Goal: Task Accomplishment & Management: Manage account settings

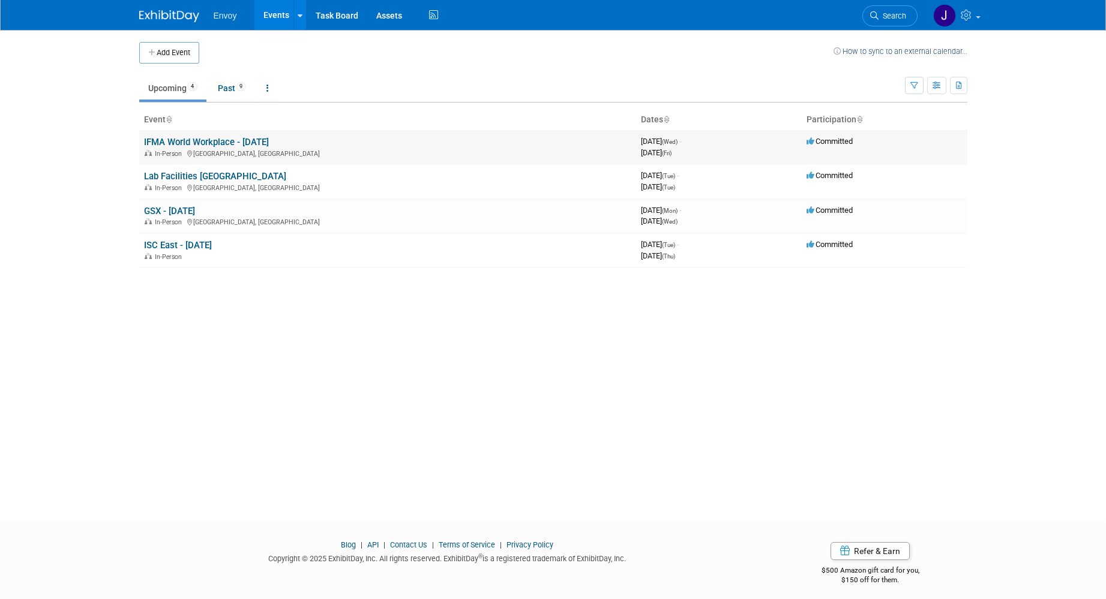
click at [223, 143] on link "IFMA World Workplace - [DATE]" at bounding box center [206, 142] width 125 height 11
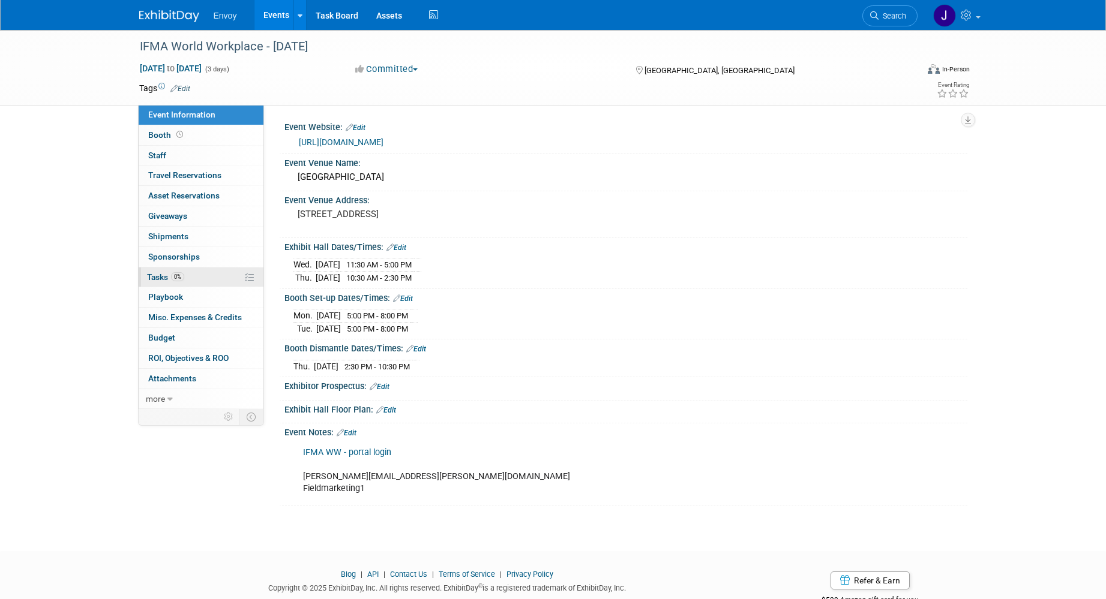
click at [157, 277] on span "Tasks 0%" at bounding box center [165, 277] width 37 height 10
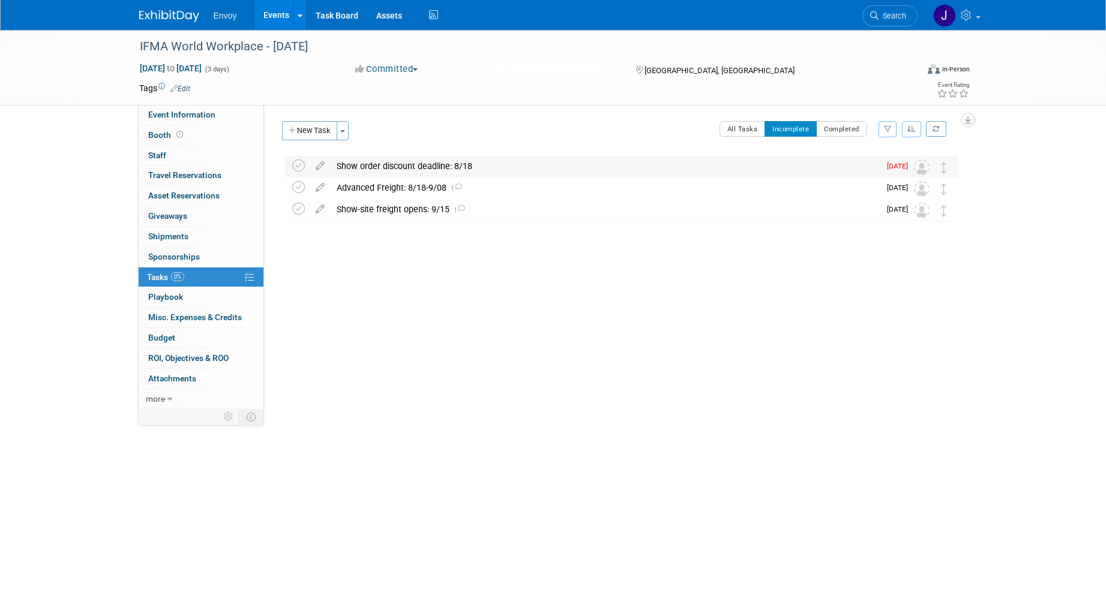
click at [373, 161] on div "Show order discount deadline: 8/18" at bounding box center [605, 166] width 549 height 20
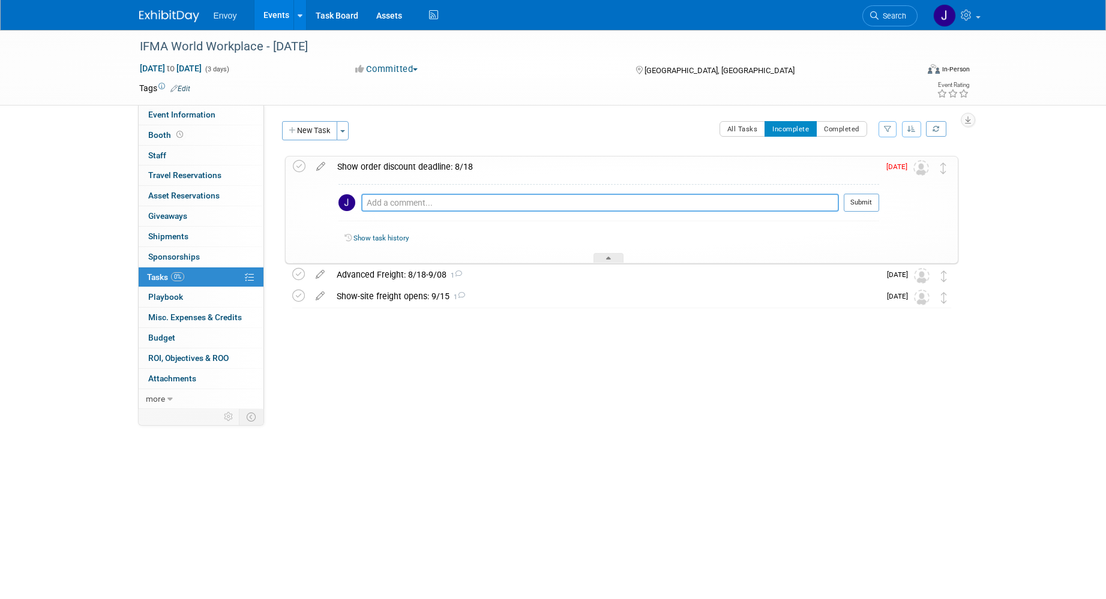
click at [400, 206] on textarea at bounding box center [599, 203] width 477 height 18
type textarea "JZ to order trash & bar stools"
click at [857, 202] on button "Submit" at bounding box center [860, 203] width 35 height 18
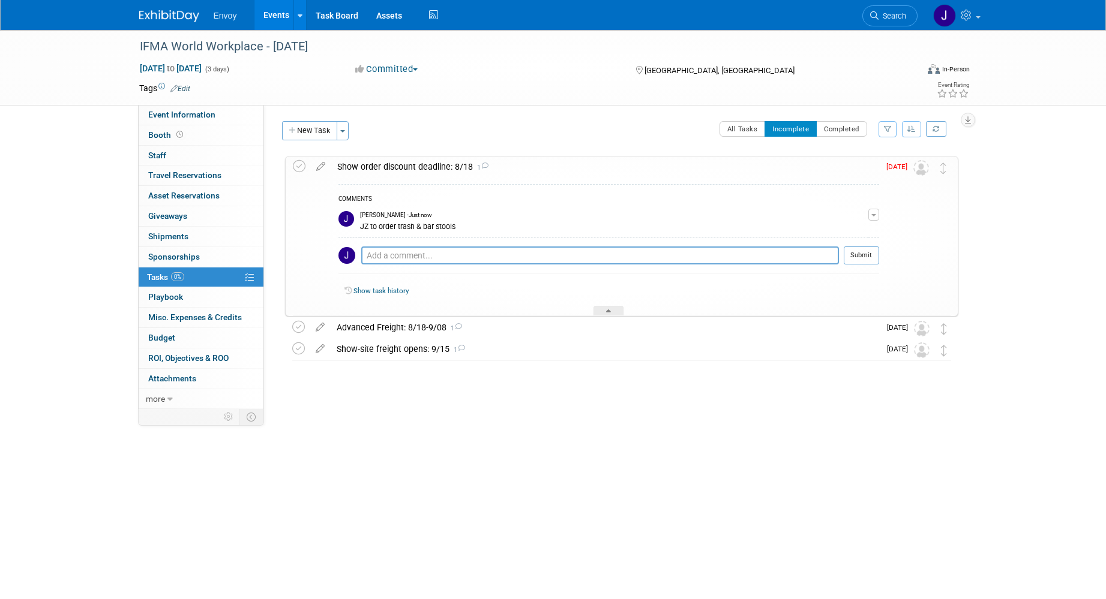
click at [389, 416] on div "IFMA World Workplace - [DATE] [DATE] to [DATE] (3 days) [DATE] to [DATE] Commit…" at bounding box center [553, 265] width 1106 height 470
click at [306, 131] on button "New Task" at bounding box center [309, 130] width 55 height 19
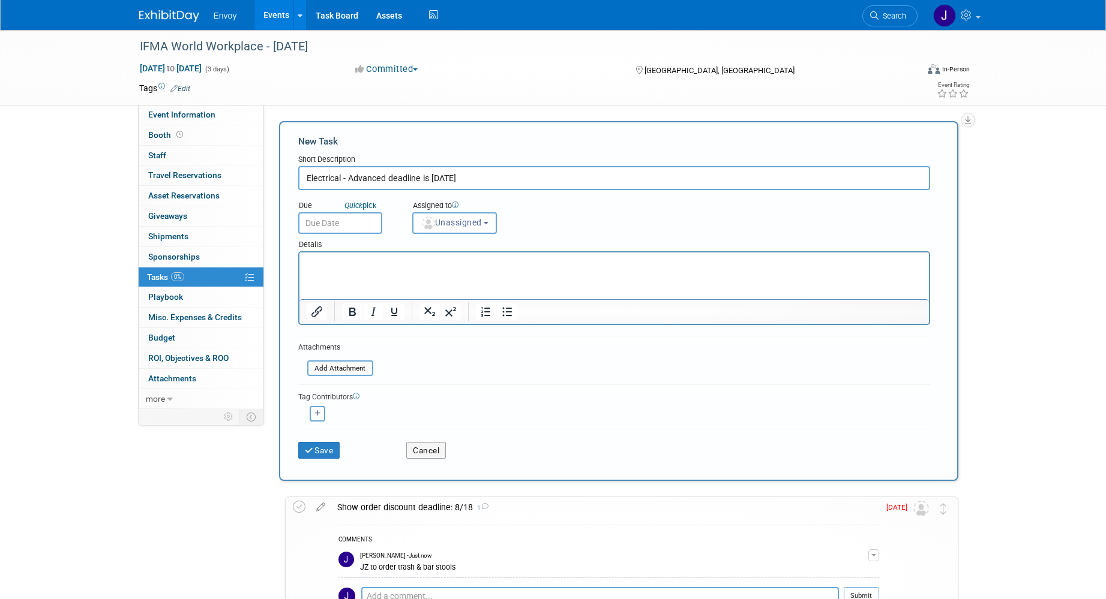
type input "Electrical - Advanced deadline is [DATE]"
click at [430, 263] on p "Rich Text Area. Press ALT-0 for help." at bounding box center [613, 263] width 615 height 12
click at [309, 223] on input "text" at bounding box center [340, 223] width 84 height 22
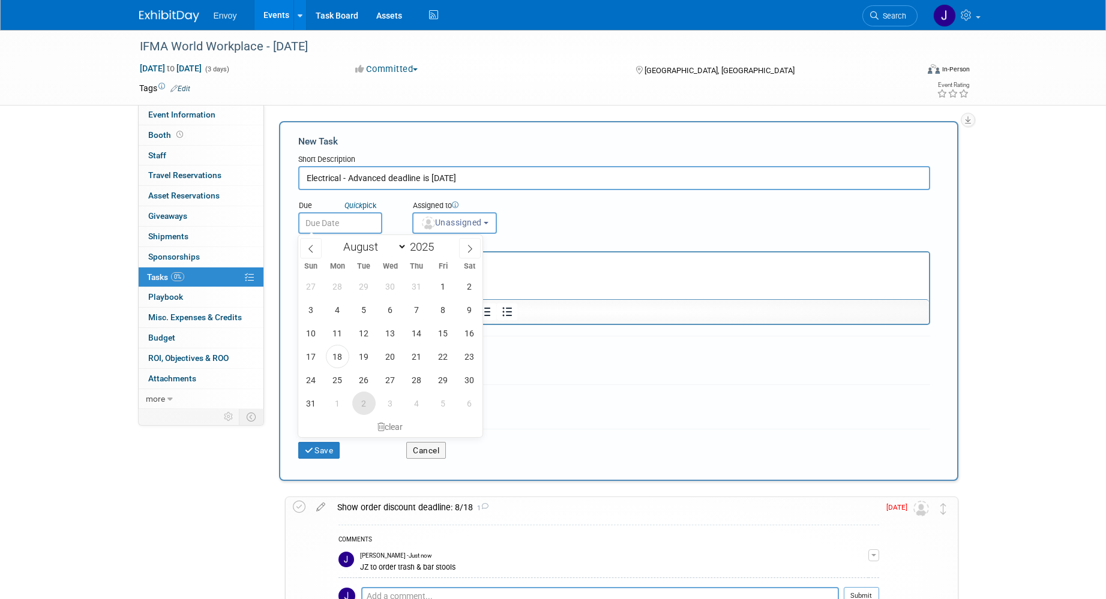
click at [361, 403] on span "2" at bounding box center [363, 403] width 23 height 23
type input "[DATE]"
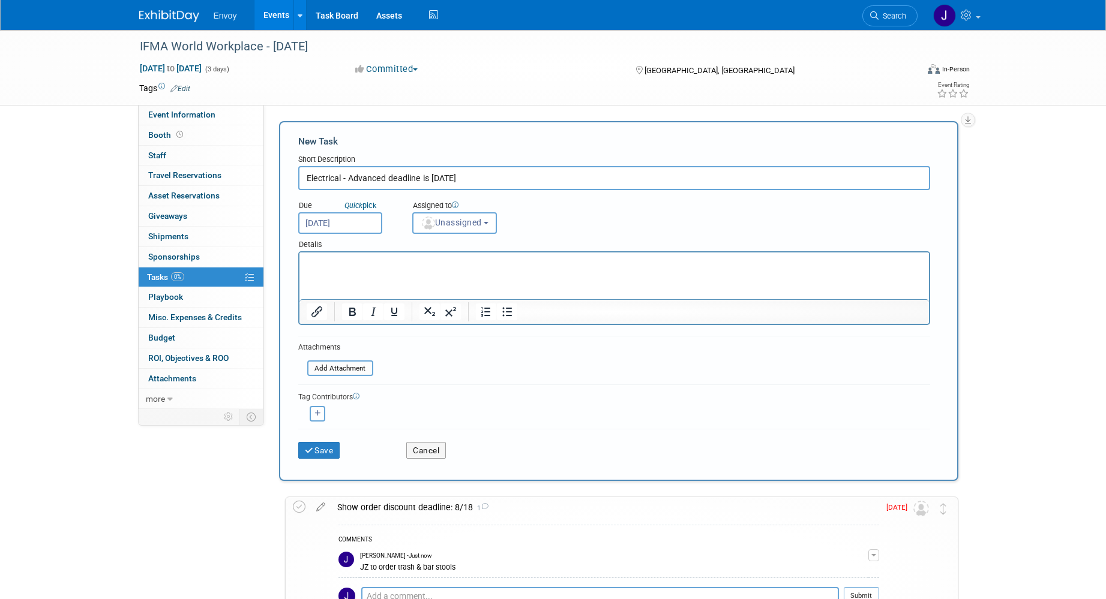
click at [559, 269] on html at bounding box center [613, 261] width 629 height 17
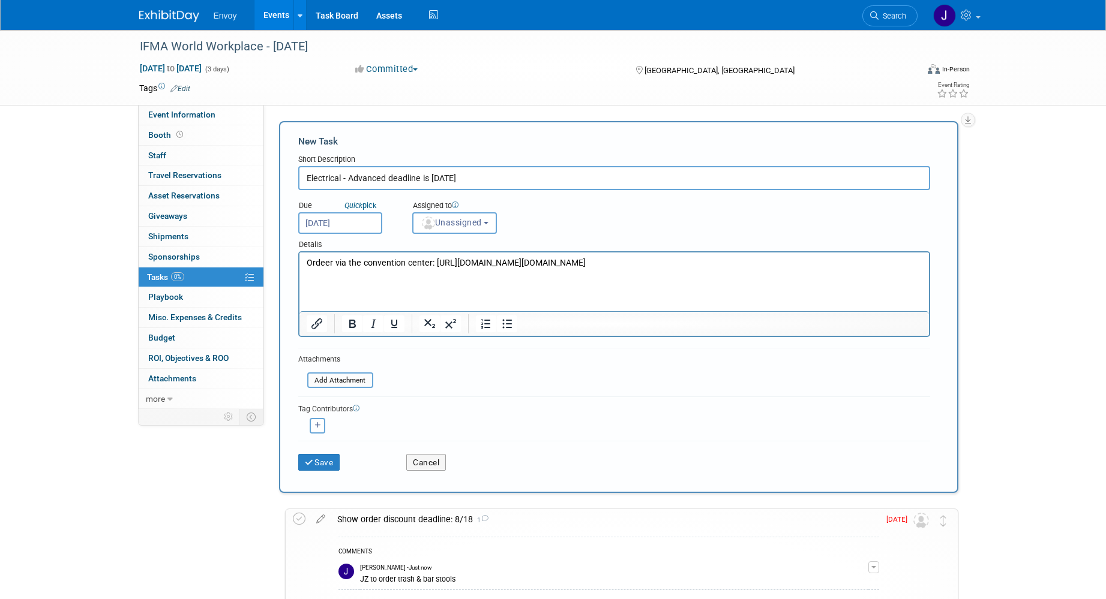
click at [433, 263] on p "Ordeer via the convention center: [URL][DOMAIN_NAME][DOMAIN_NAME]" at bounding box center [613, 263] width 615 height 12
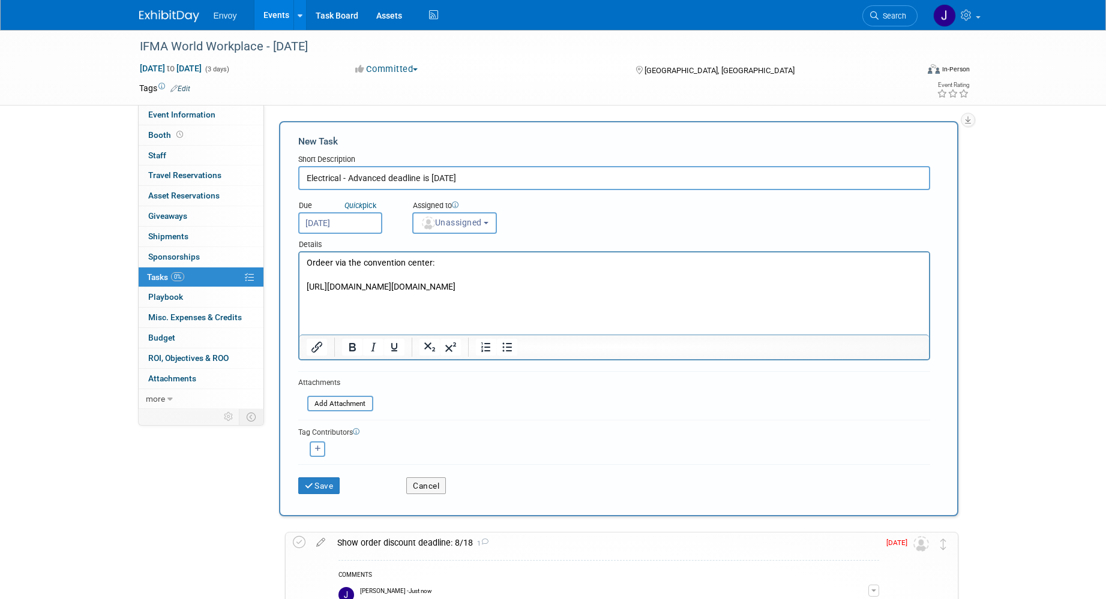
click at [500, 266] on p "Ordeer via the convention center:" at bounding box center [613, 263] width 615 height 12
click at [779, 290] on p "[URL][DOMAIN_NAME][DOMAIN_NAME]" at bounding box center [613, 287] width 615 height 12
drag, startPoint x: 778, startPoint y: 293, endPoint x: 410, endPoint y: 289, distance: 367.7
click at [299, 293] on html "Ordeer via the convention center, no password needed (booth 1808) [URL][DOMAIN_…" at bounding box center [613, 273] width 629 height 40
click at [429, 286] on p "[URL][DOMAIN_NAME][DOMAIN_NAME]" at bounding box center [613, 287] width 615 height 12
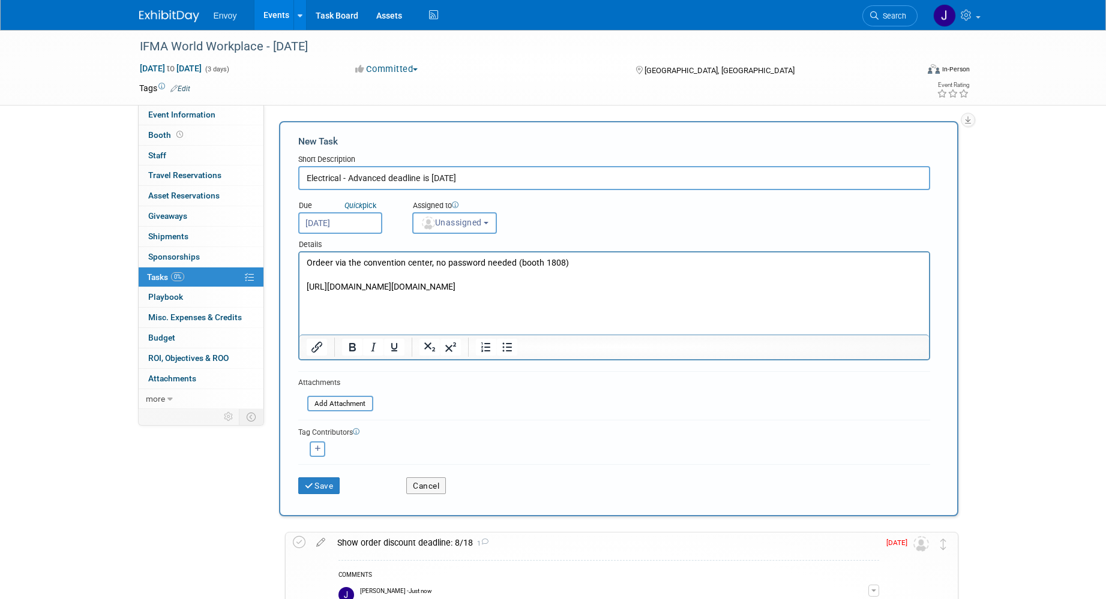
drag, startPoint x: 758, startPoint y: 301, endPoint x: 560, endPoint y: 567, distance: 331.5
click at [299, 284] on html "Ordeer via the convention center, no password needed (booth 1808) [URL][DOMAIN_…" at bounding box center [613, 273] width 629 height 40
click at [314, 348] on icon "Insert/edit link" at bounding box center [317, 347] width 14 height 14
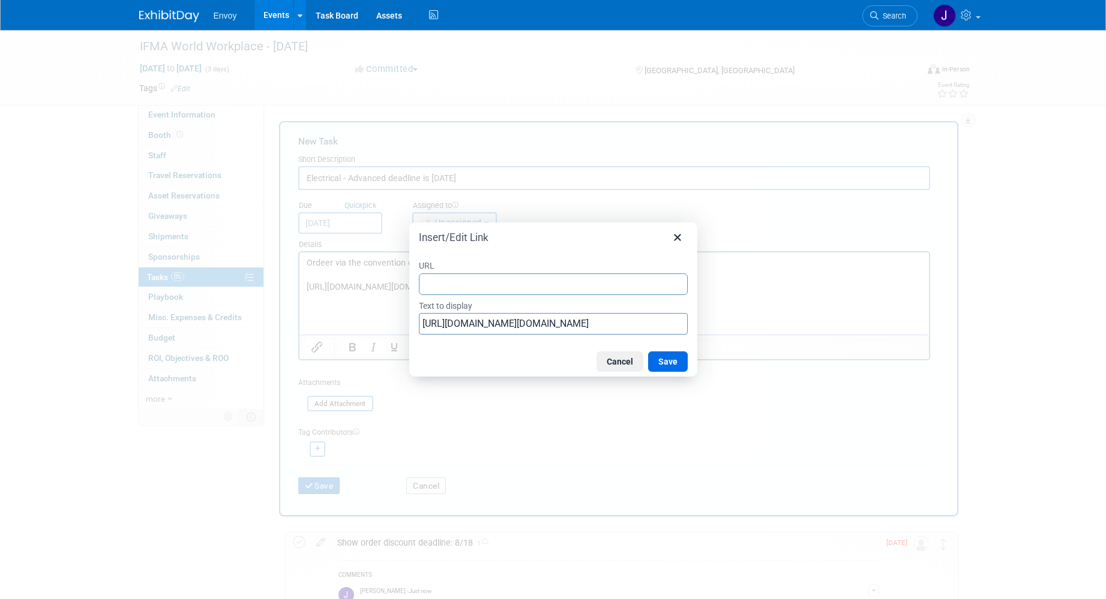
type input "[URL][DOMAIN_NAME][DOMAIN_NAME]"
click at [666, 360] on button "Save" at bounding box center [668, 362] width 40 height 20
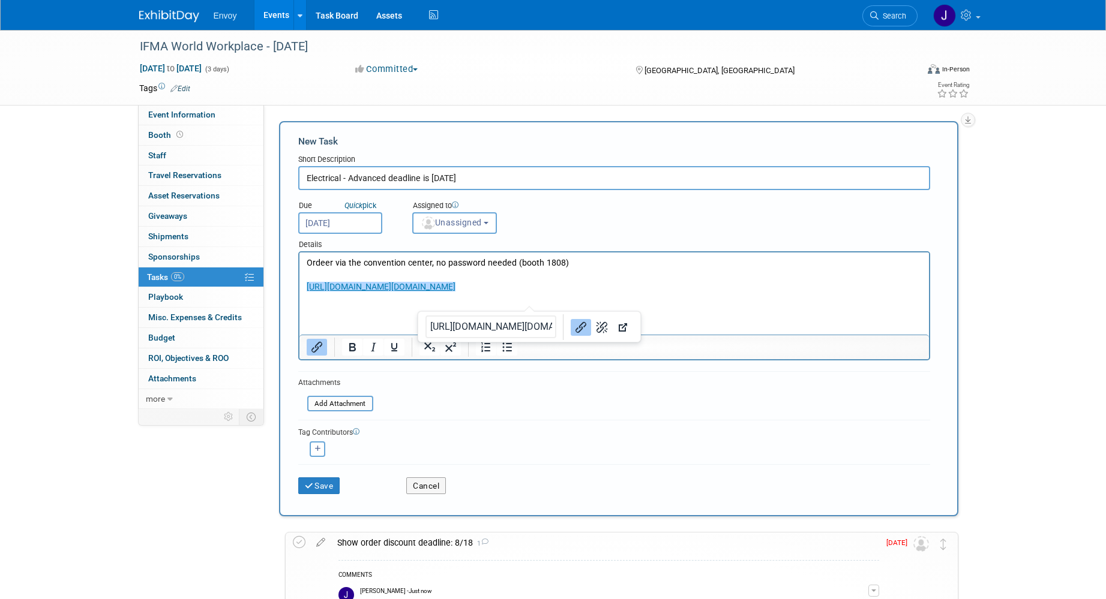
click at [325, 263] on p "Ordeer via the convention center, no password needed (booth 1808)" at bounding box center [613, 263] width 615 height 12
click at [358, 262] on p "Order via the convention center, no password needed (booth 1808)" at bounding box center [613, 263] width 615 height 12
click at [320, 485] on button "Save" at bounding box center [319, 485] width 42 height 17
